Goal: Navigation & Orientation: Find specific page/section

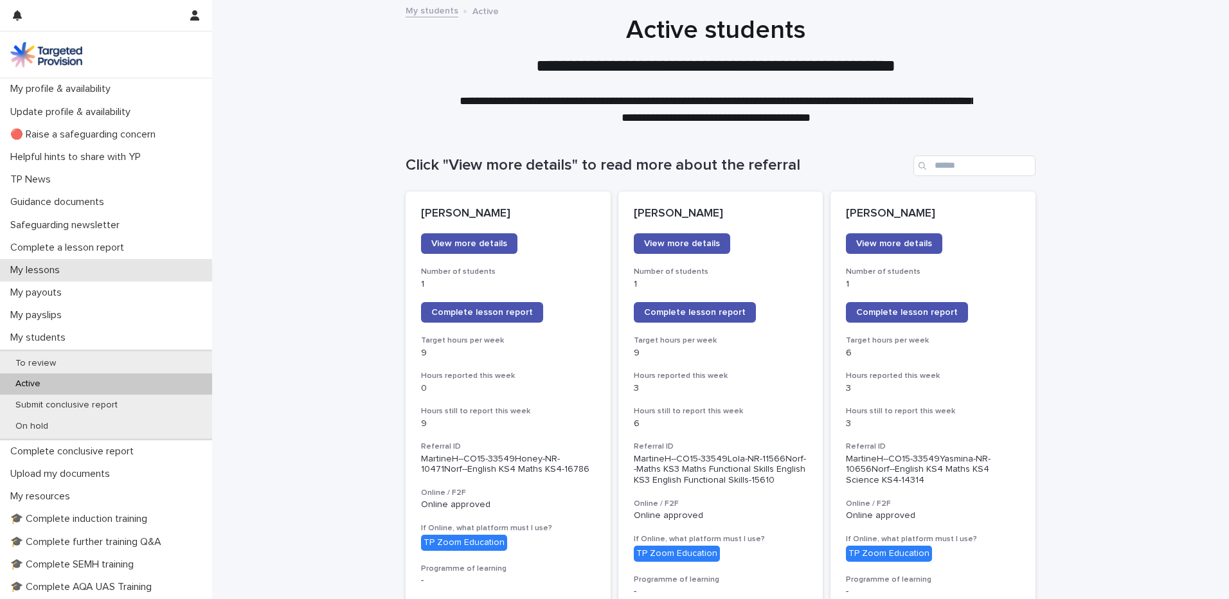
click at [46, 265] on p "My lessons" at bounding box center [37, 270] width 65 height 12
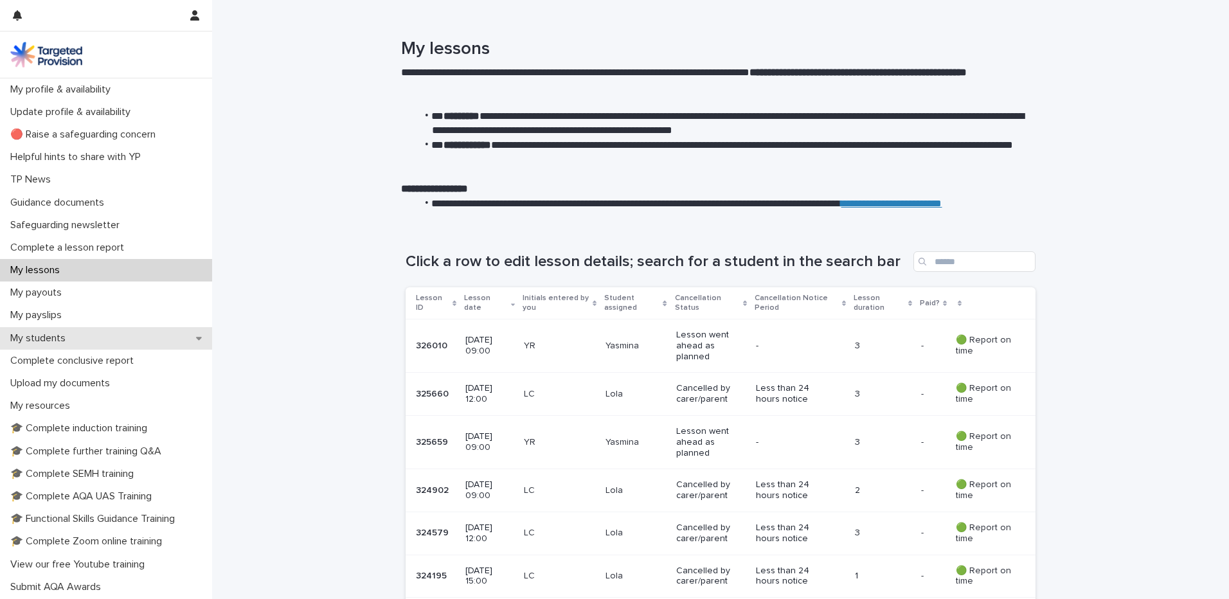
click at [64, 332] on p "My students" at bounding box center [40, 338] width 71 height 12
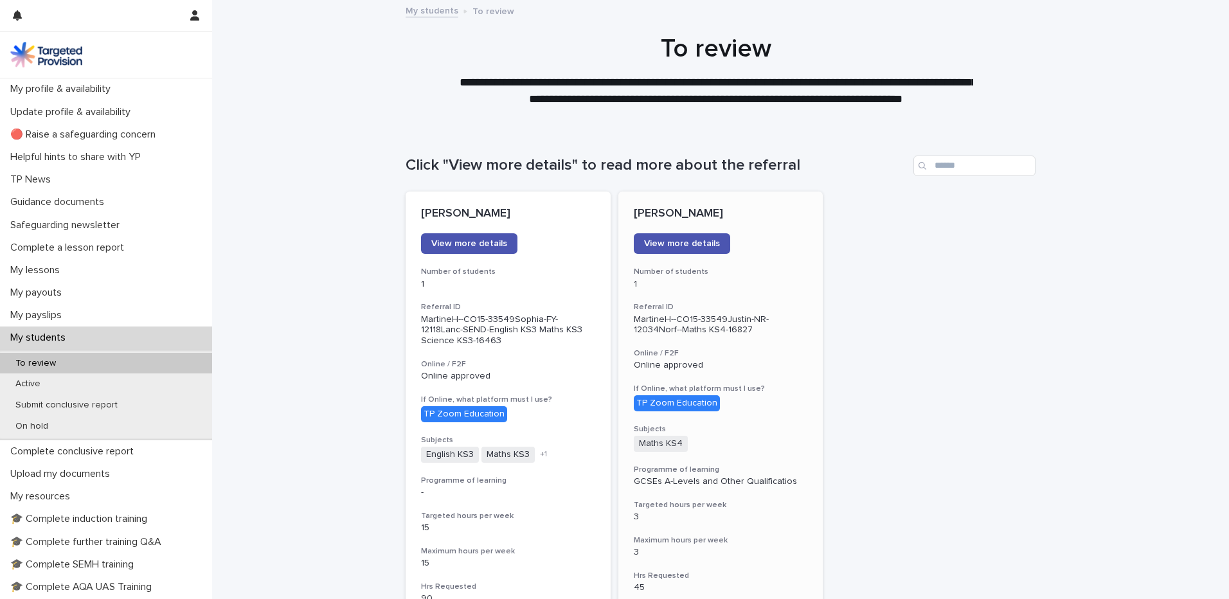
click at [749, 422] on div "[PERSON_NAME] View more details Number of students 1 Referral ID MartineH--CO15…" at bounding box center [720, 524] width 205 height 666
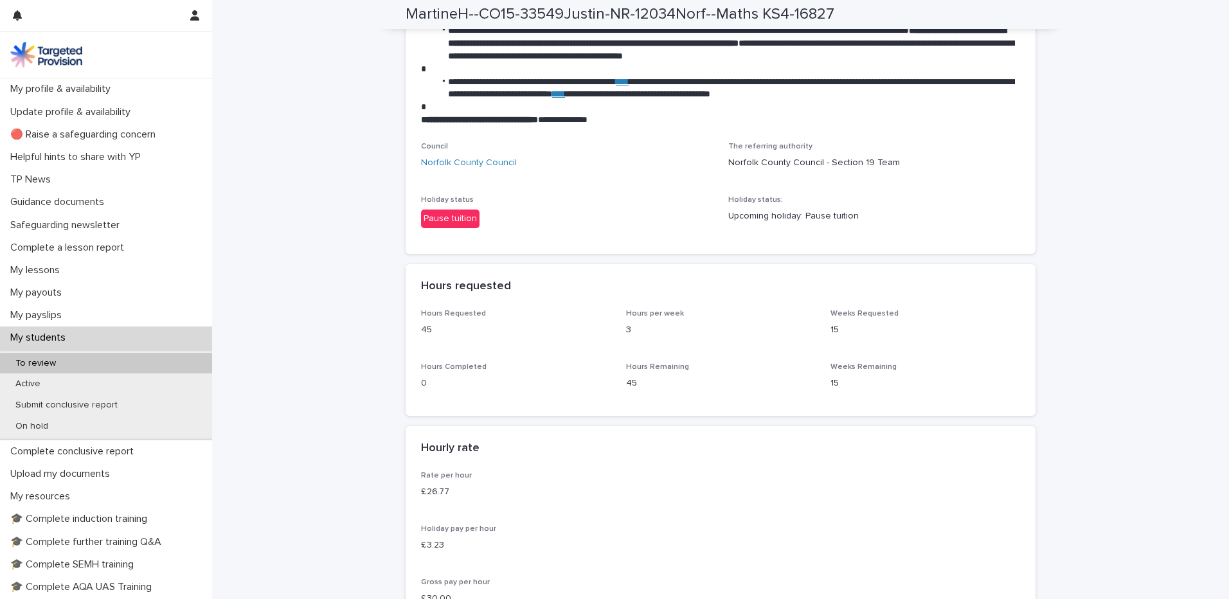
scroll to position [1671, 0]
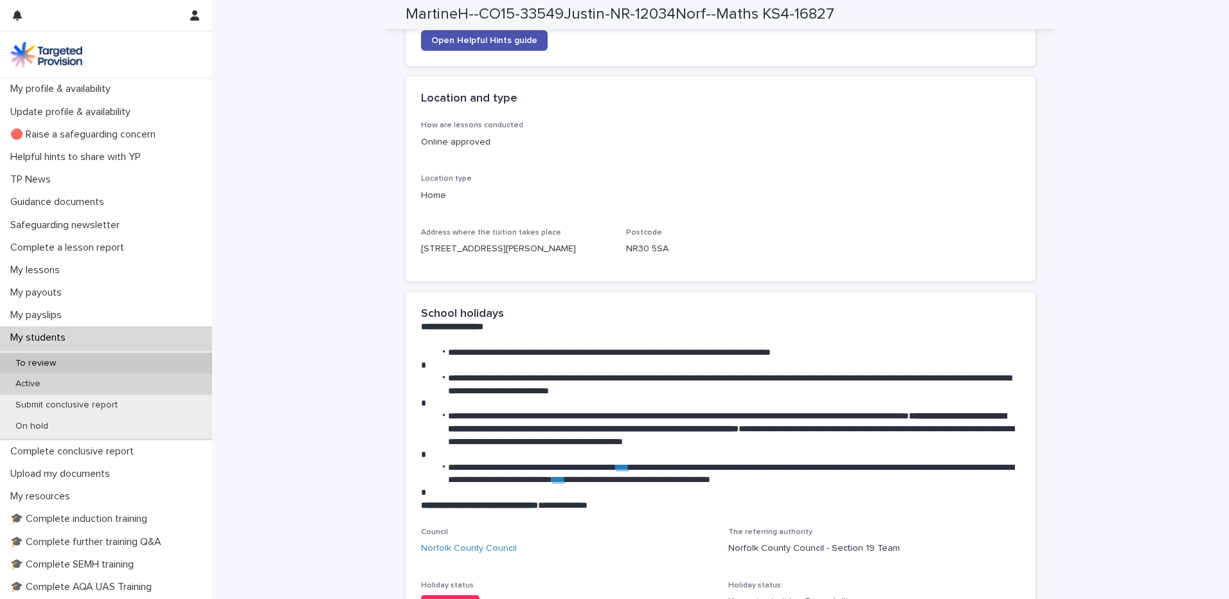
click at [66, 378] on div "Active" at bounding box center [106, 383] width 212 height 21
